Goal: Browse casually: Explore the website without a specific task or goal

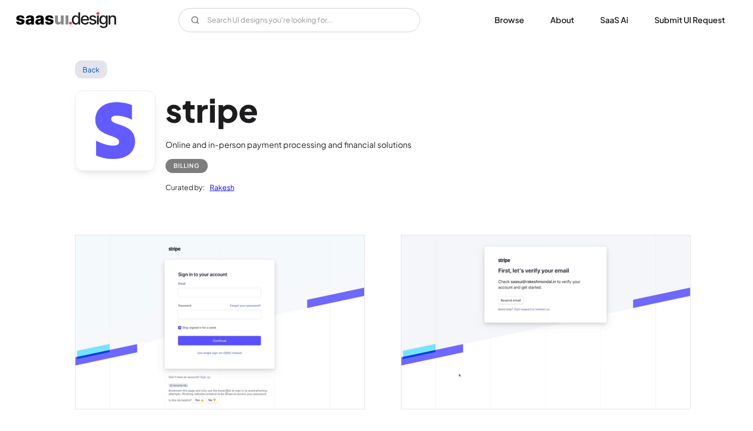
scroll to position [2896, 0]
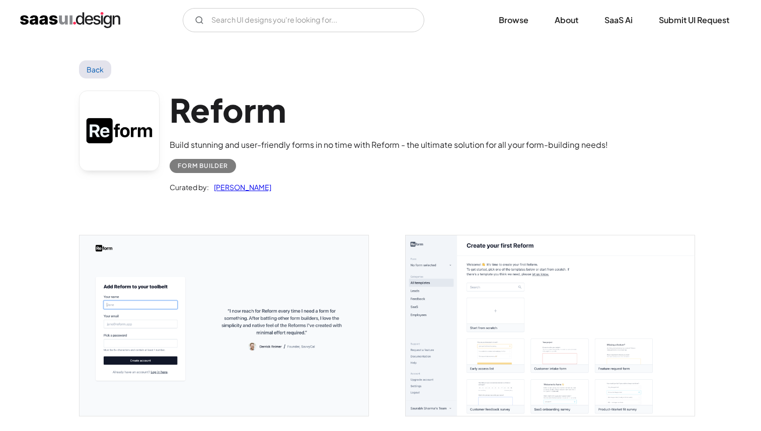
scroll to position [2031, 0]
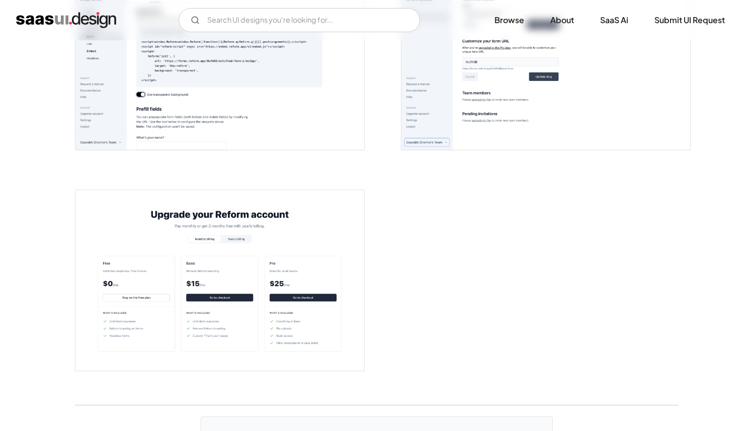
click at [256, 280] on img "open lightbox" at bounding box center [219, 280] width 289 height 181
click at [521, 113] on img "open lightbox" at bounding box center [546, 60] width 289 height 181
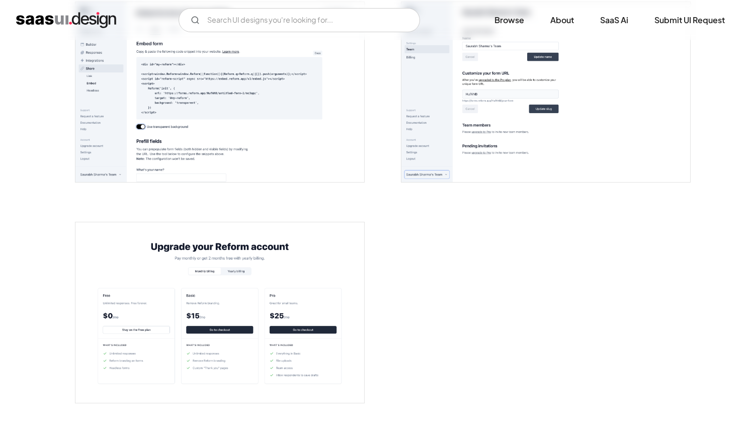
click at [192, 282] on img "open lightbox" at bounding box center [219, 312] width 289 height 181
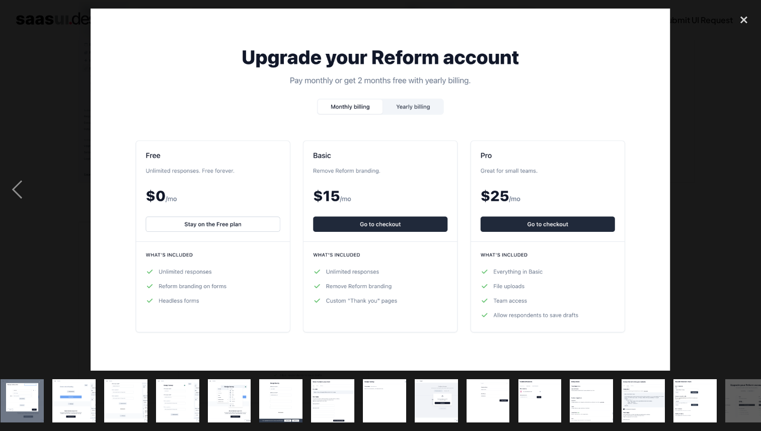
scroll to position [0, 230]
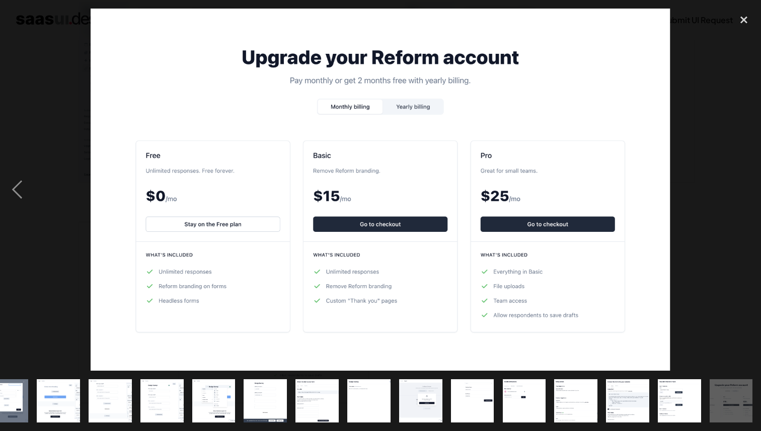
click at [735, 121] on div "next image" at bounding box center [744, 190] width 34 height 362
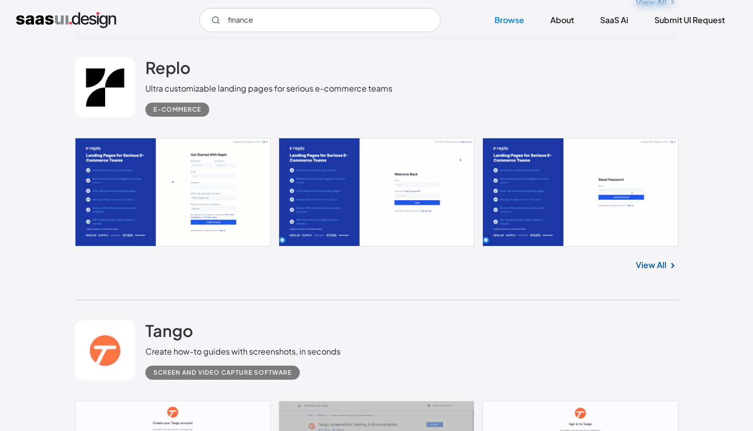
scroll to position [13610, 0]
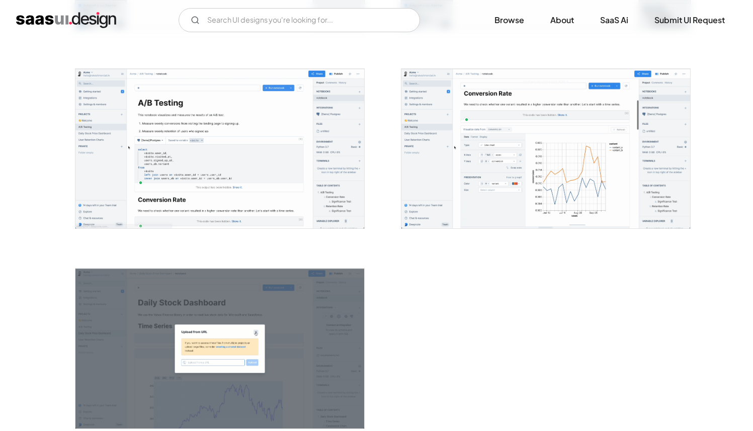
scroll to position [2371, 0]
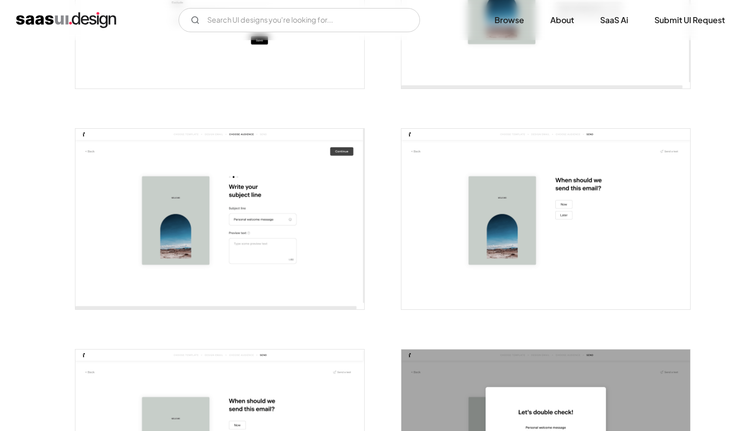
scroll to position [2287, 0]
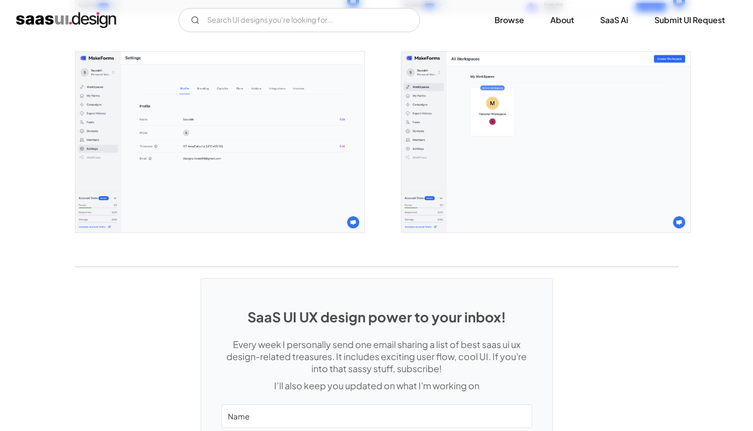
scroll to position [2787, 0]
